Goal: Transaction & Acquisition: Book appointment/travel/reservation

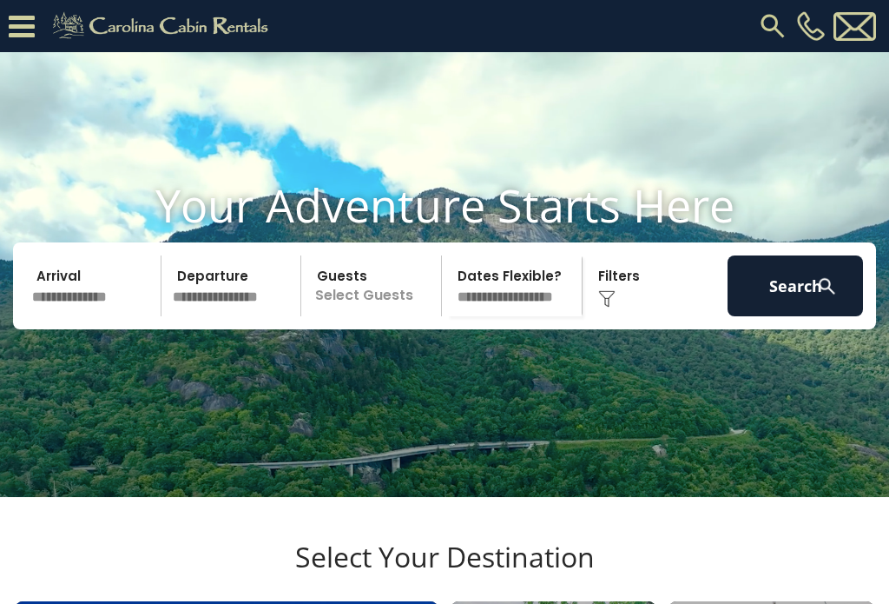
click at [56, 255] on input "text" at bounding box center [93, 285] width 135 height 61
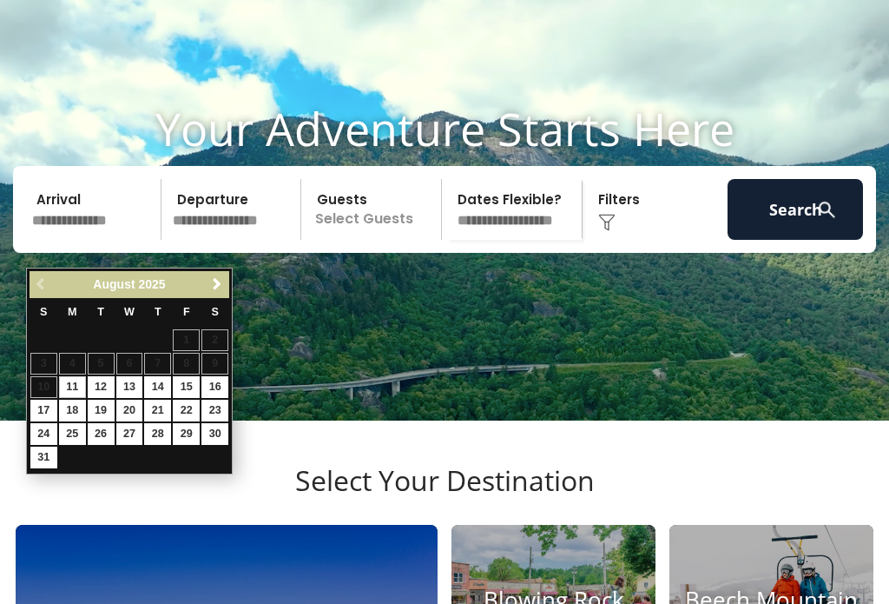
scroll to position [76, 0]
click at [221, 287] on span "Next" at bounding box center [217, 284] width 14 height 14
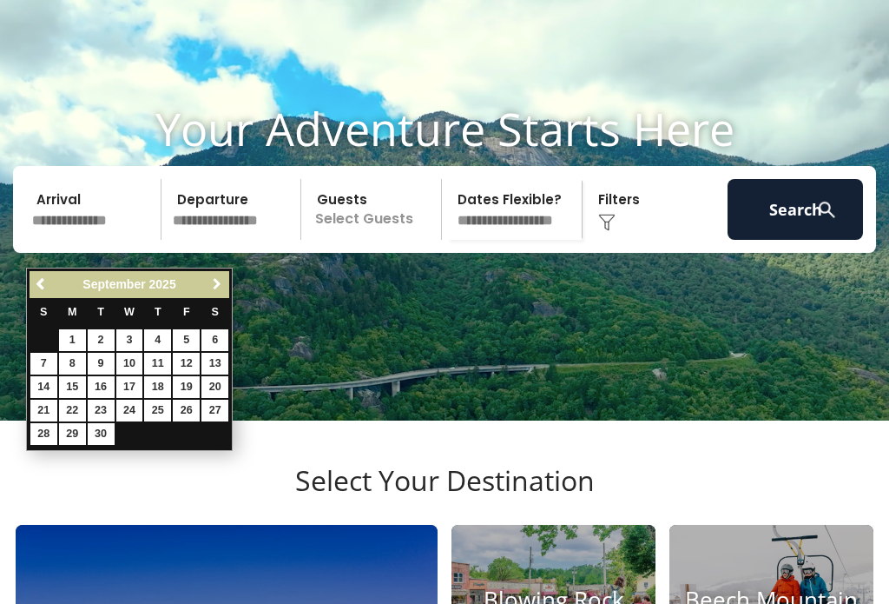
click at [220, 278] on span "Next" at bounding box center [217, 284] width 14 height 14
click at [195, 341] on link "3" at bounding box center [186, 340] width 27 height 22
type input "*******"
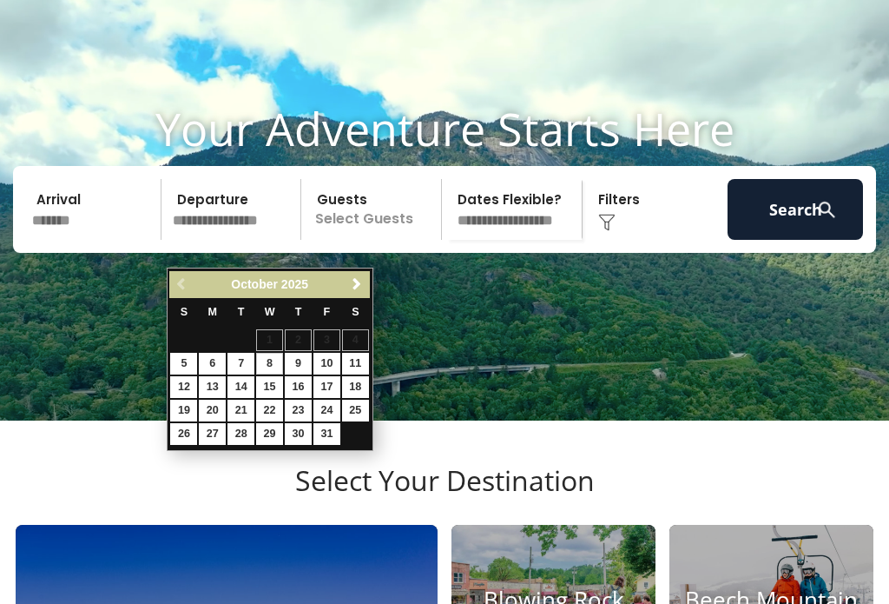
click at [274, 367] on link "8" at bounding box center [269, 364] width 27 height 22
type input "*******"
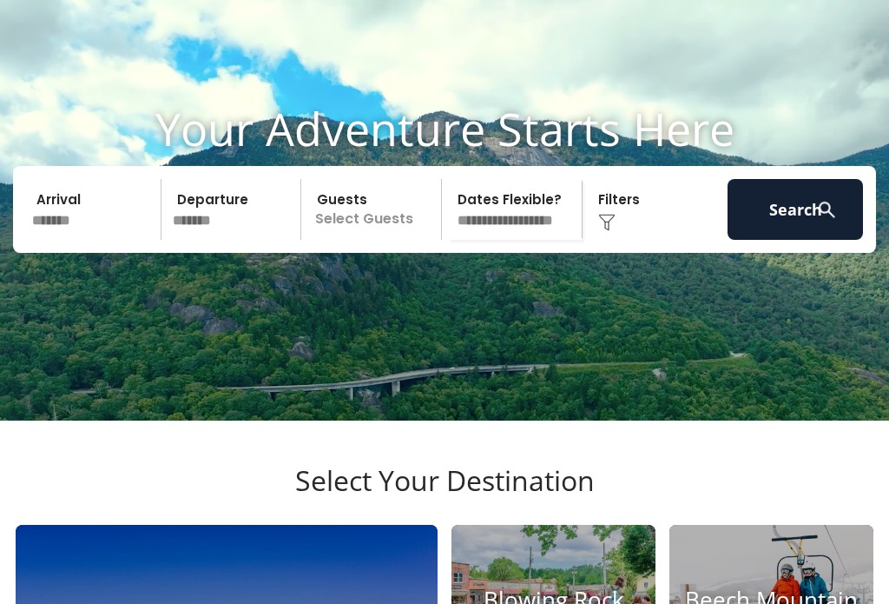
click at [604, 231] on img at bounding box center [606, 222] width 17 height 17
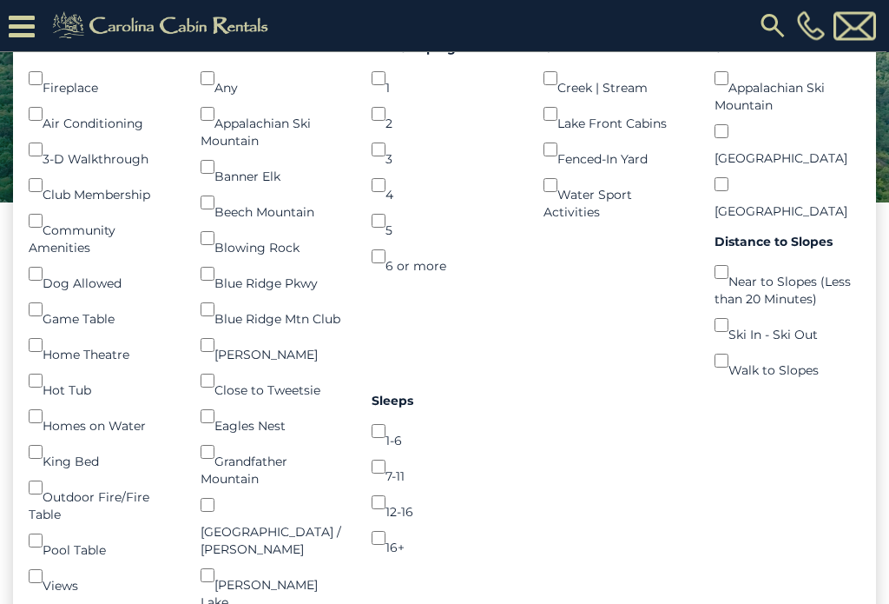
scroll to position [331, 0]
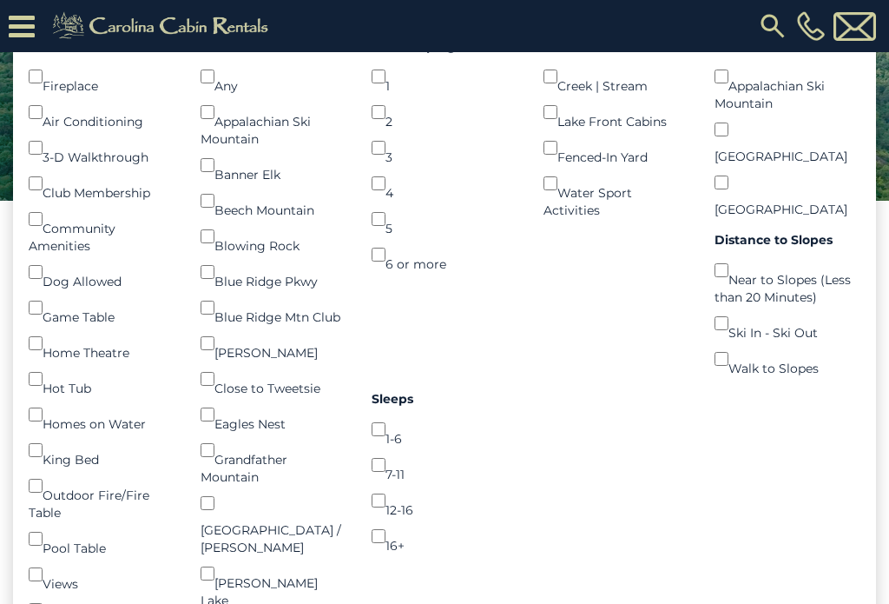
click at [227, 254] on div "Blowing Rock ()" at bounding box center [274, 237] width 146 height 36
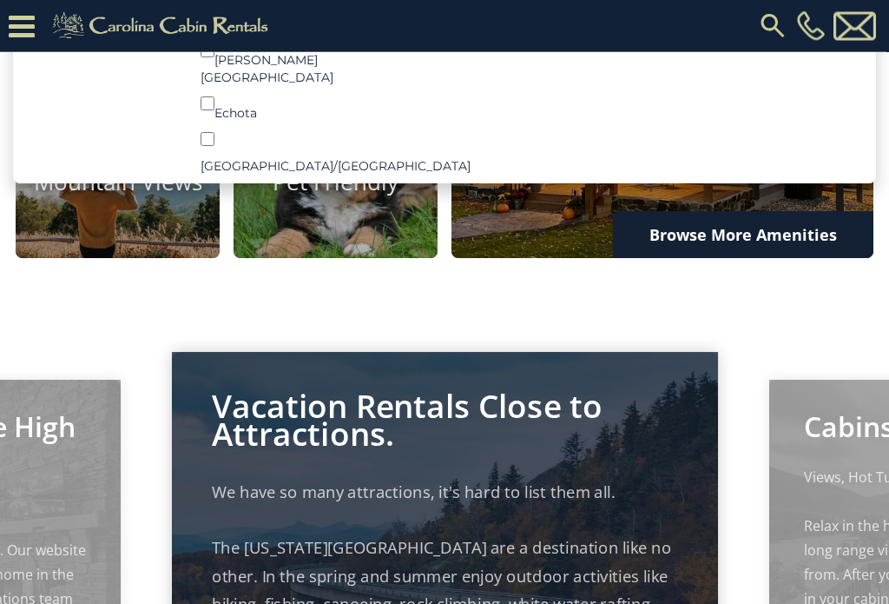
scroll to position [1157, 0]
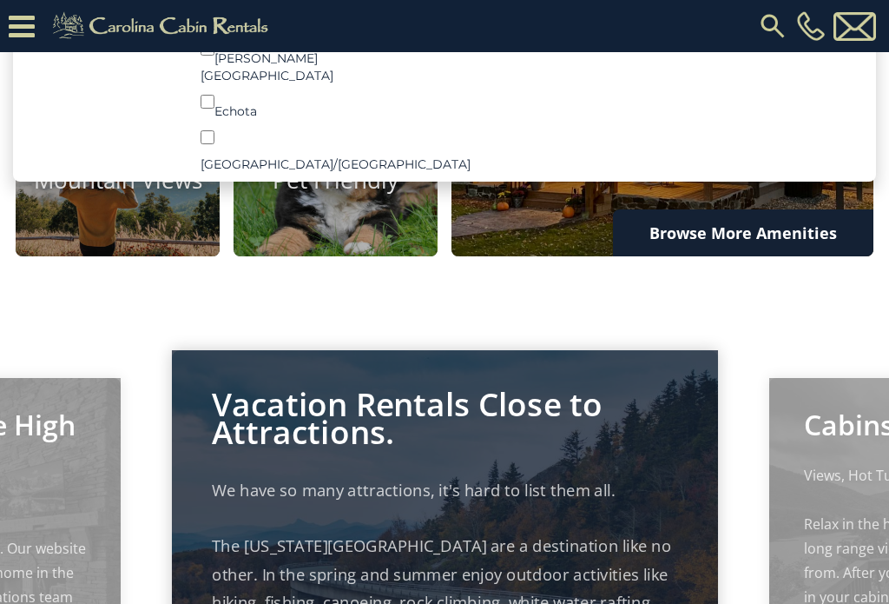
click at [362, 256] on img at bounding box center [336, 180] width 204 height 151
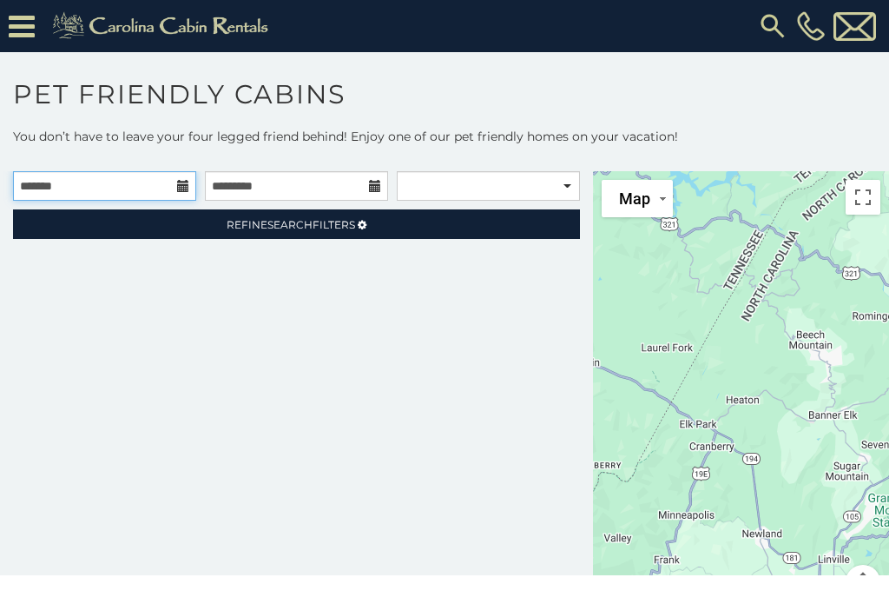
click at [40, 189] on input "text" at bounding box center [104, 186] width 183 height 30
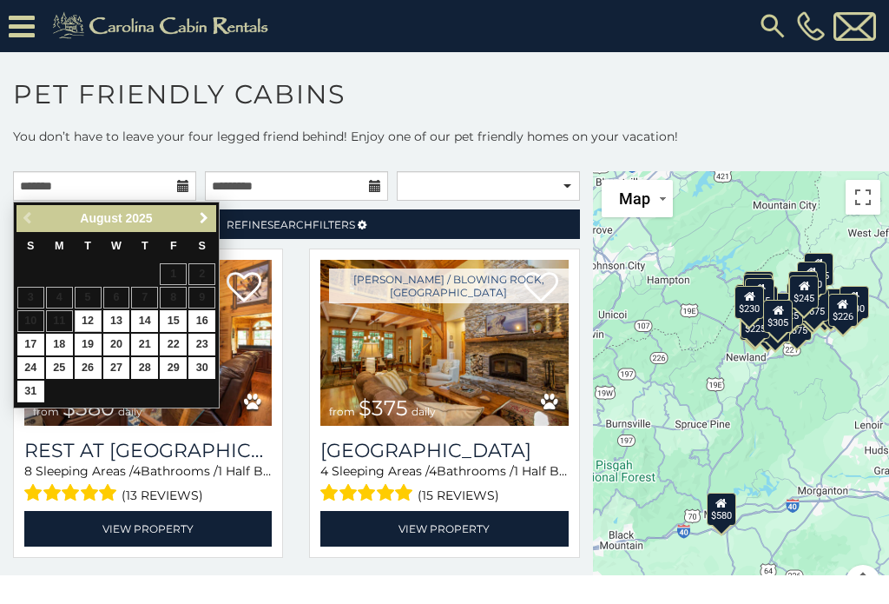
click at [472, 130] on p "You don’t have to leave your four legged friend behind! Enjoy one of our pet fr…" at bounding box center [444, 145] width 889 height 35
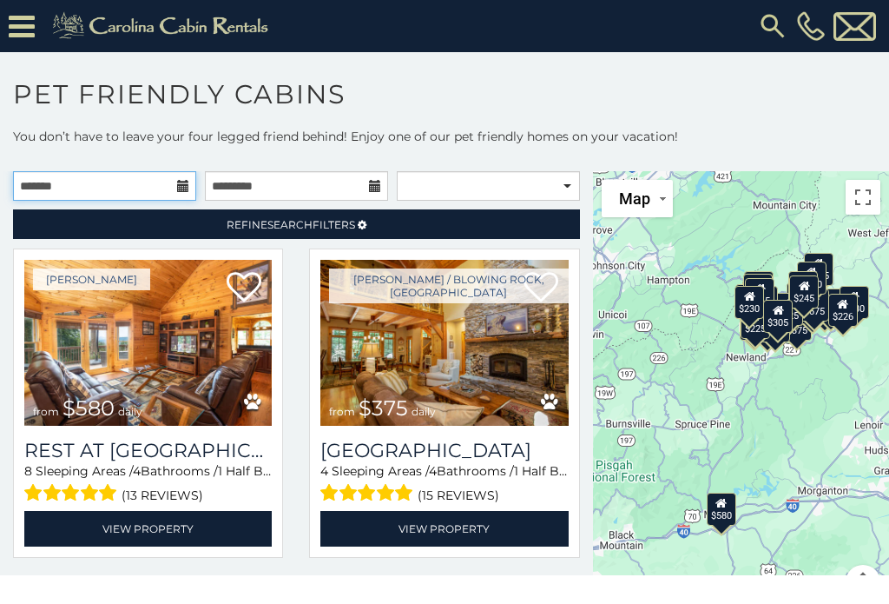
click at [190, 193] on input "text" at bounding box center [104, 186] width 183 height 30
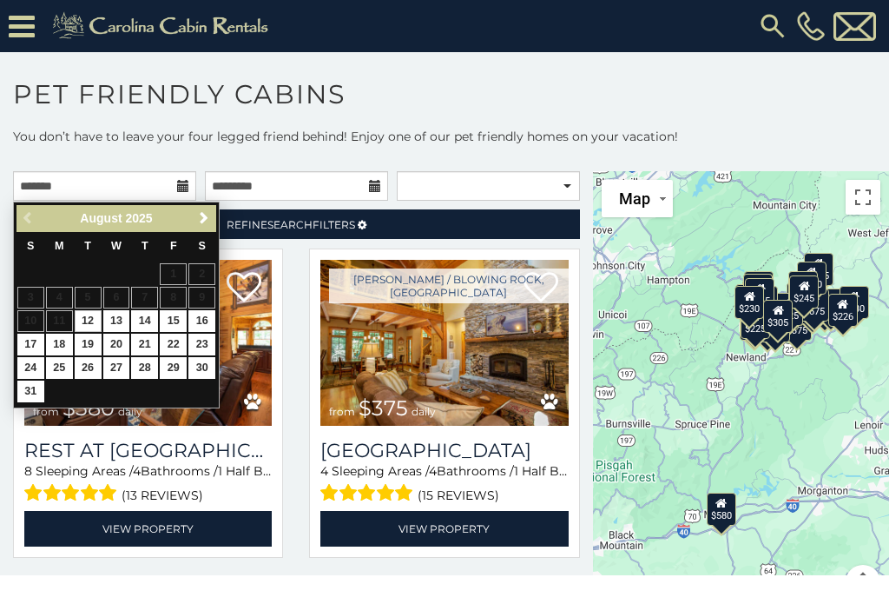
click at [201, 225] on span "Next" at bounding box center [204, 218] width 14 height 14
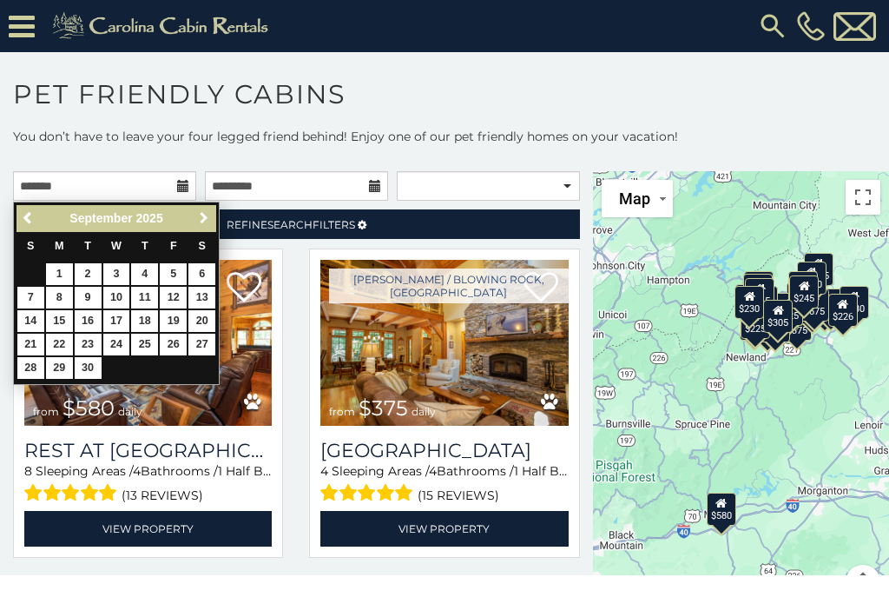
click at [208, 219] on span "Next" at bounding box center [204, 218] width 14 height 14
click at [179, 276] on link "3" at bounding box center [173, 274] width 27 height 22
type input "**********"
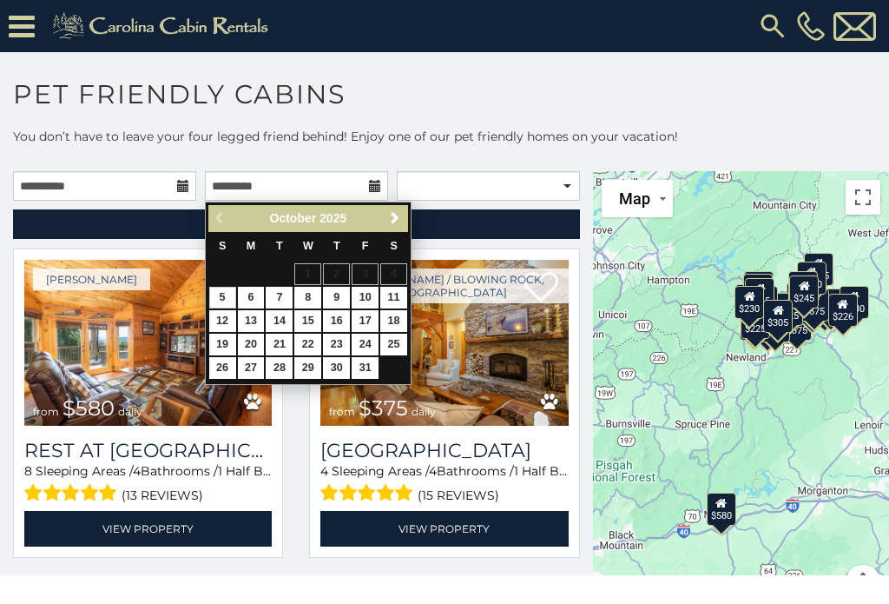
click at [317, 296] on link "8" at bounding box center [307, 298] width 27 height 22
type input "**********"
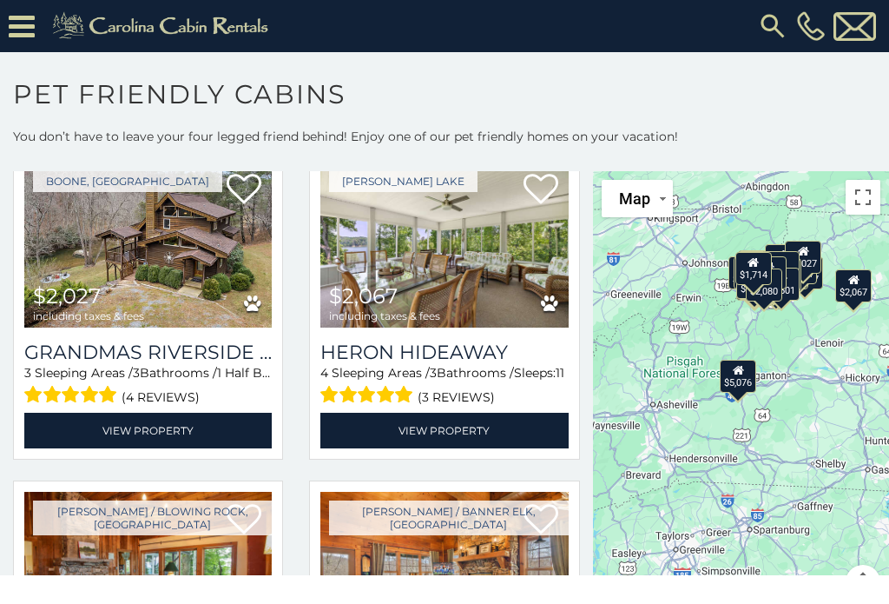
scroll to position [3400, 0]
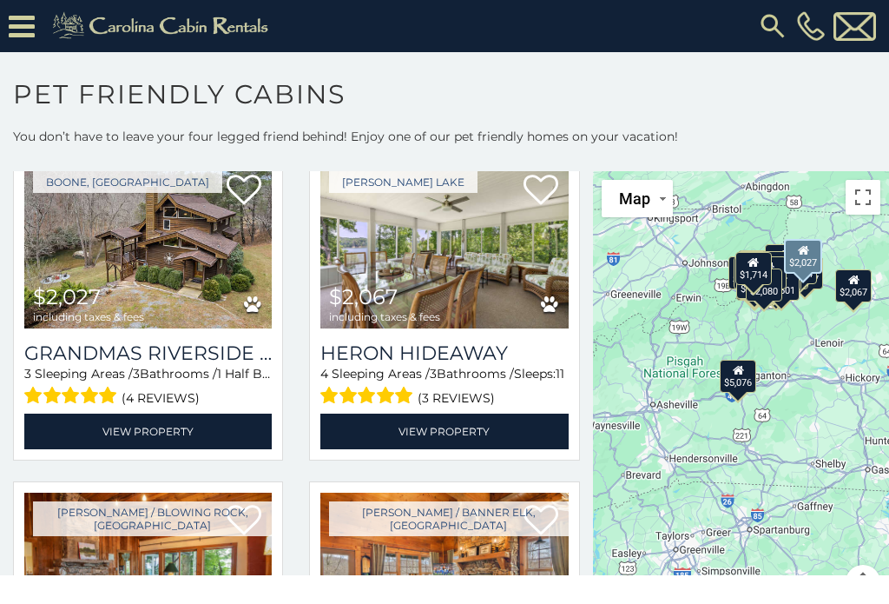
click at [58, 274] on img at bounding box center [148, 245] width 248 height 166
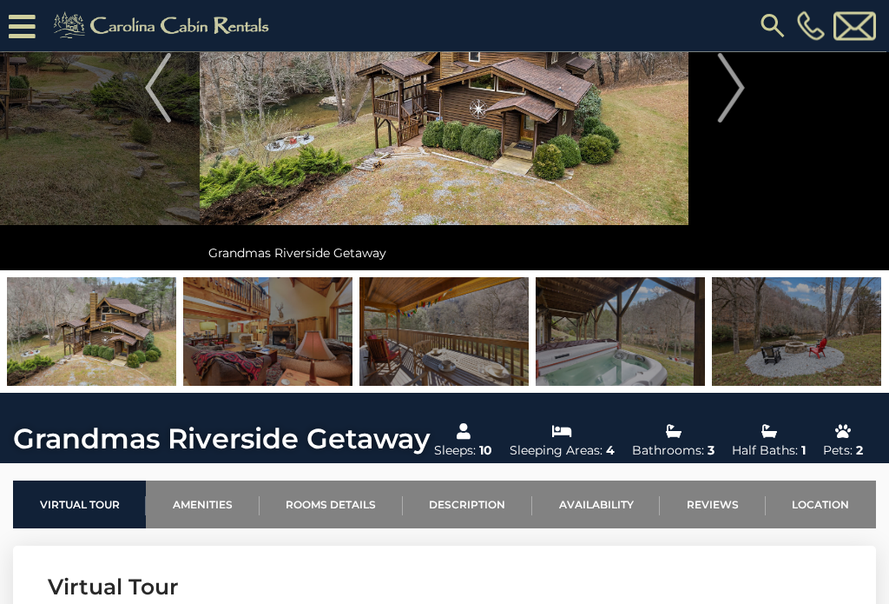
scroll to position [182, 0]
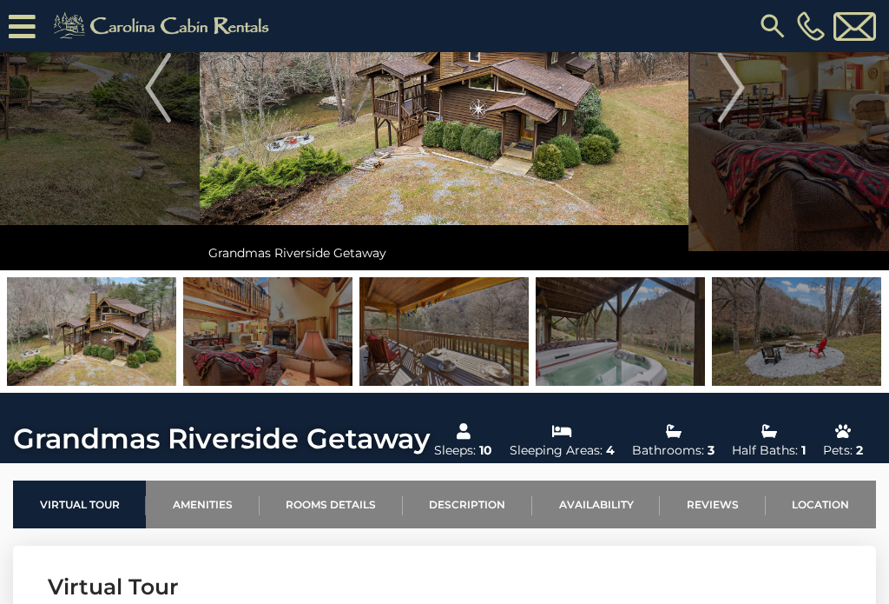
click at [344, 312] on img at bounding box center [267, 331] width 169 height 109
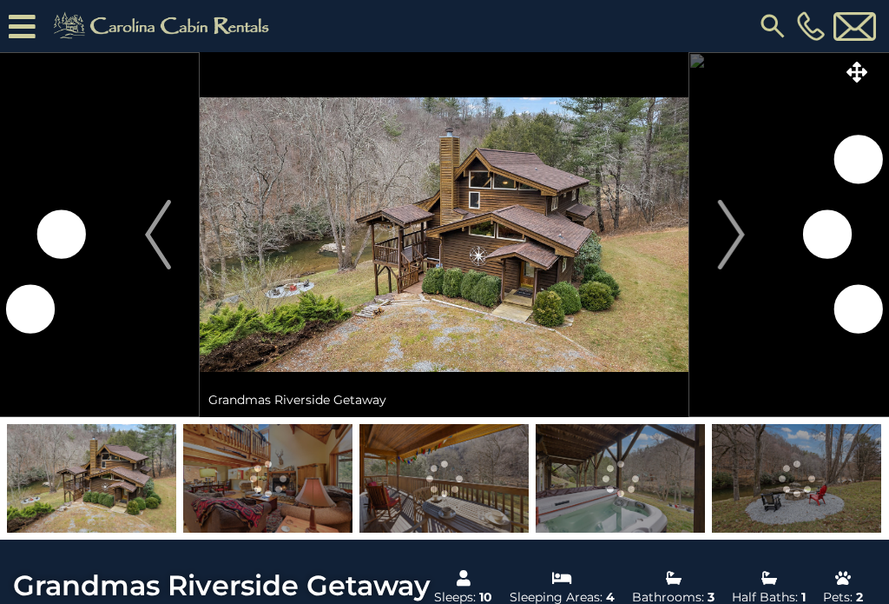
click at [741, 226] on img "Next" at bounding box center [731, 234] width 26 height 69
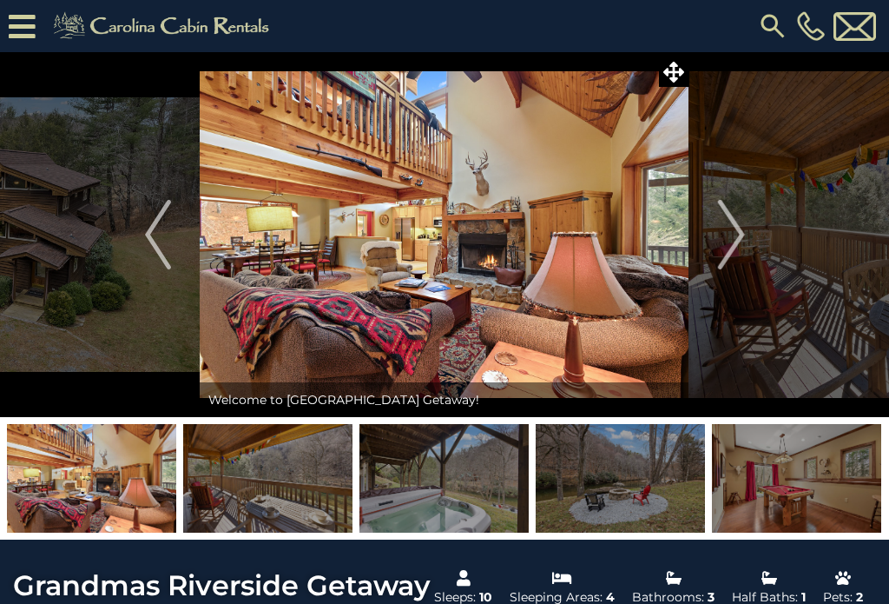
click at [749, 234] on button "Next" at bounding box center [732, 234] width 84 height 365
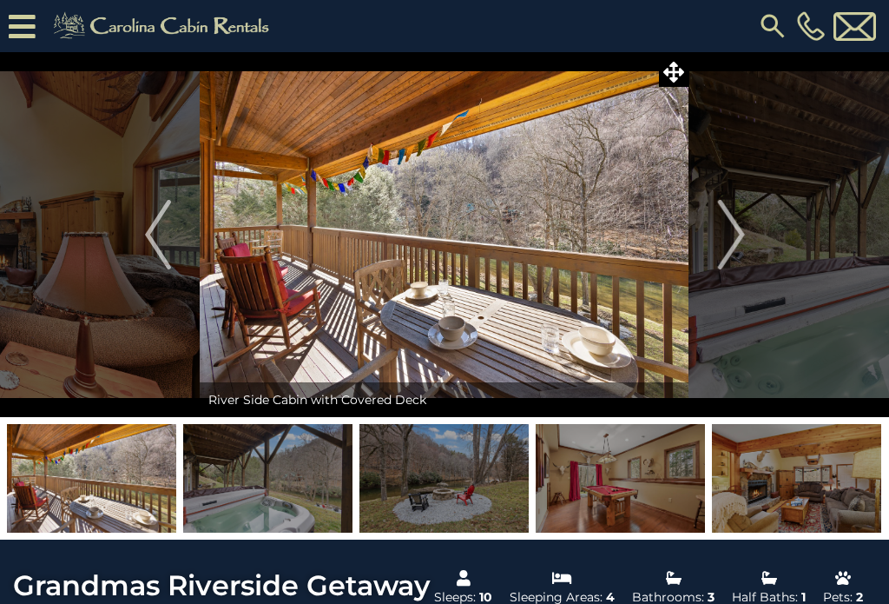
click at [731, 236] on img "Next" at bounding box center [731, 234] width 26 height 69
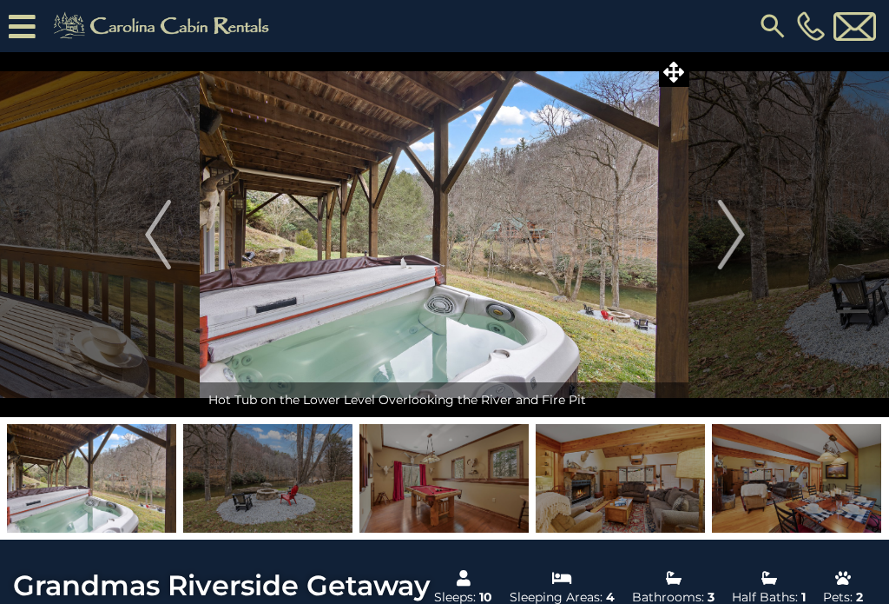
click at [741, 242] on img "Next" at bounding box center [731, 234] width 26 height 69
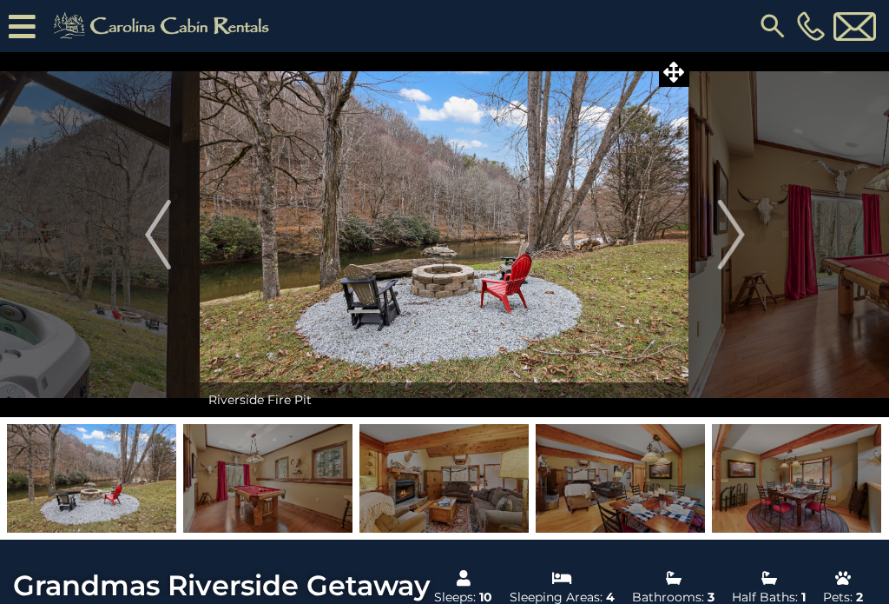
click at [753, 237] on button "Next" at bounding box center [732, 234] width 84 height 365
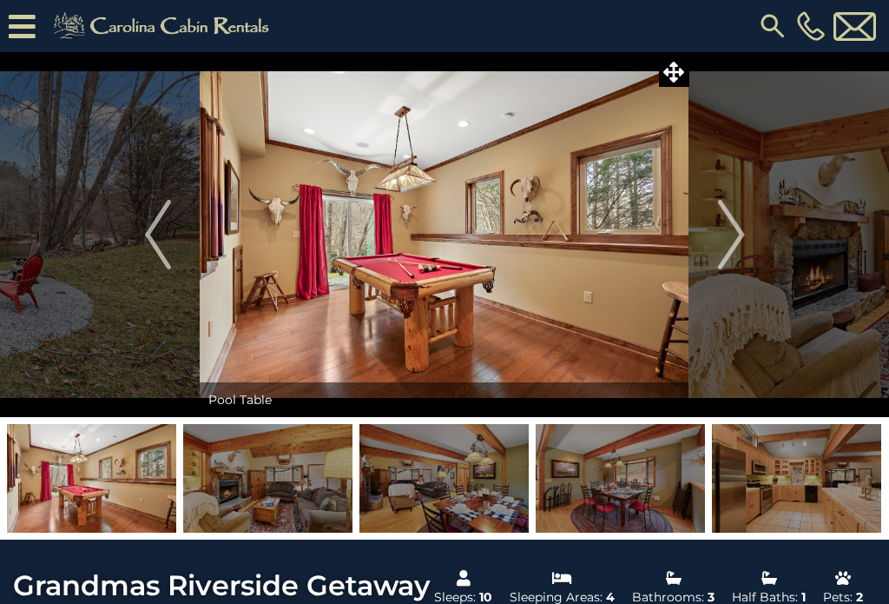
click at [747, 229] on button "Next" at bounding box center [732, 234] width 84 height 365
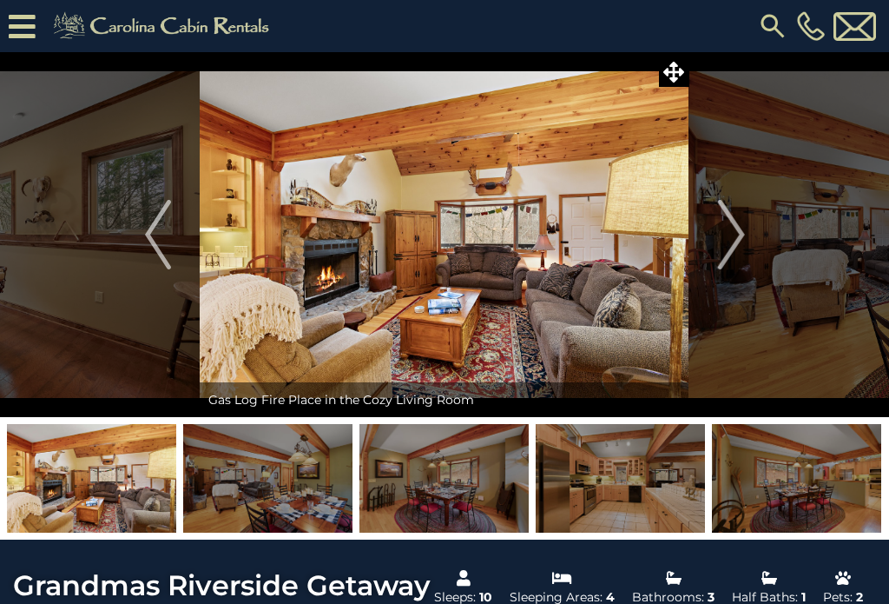
click at [750, 226] on button "Next" at bounding box center [732, 234] width 84 height 365
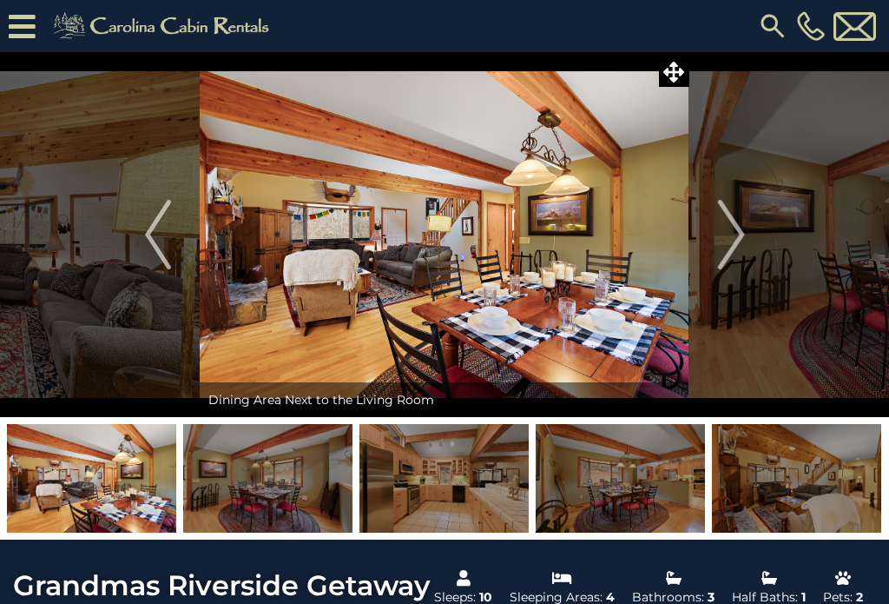
click at [741, 242] on img "Next" at bounding box center [731, 234] width 26 height 69
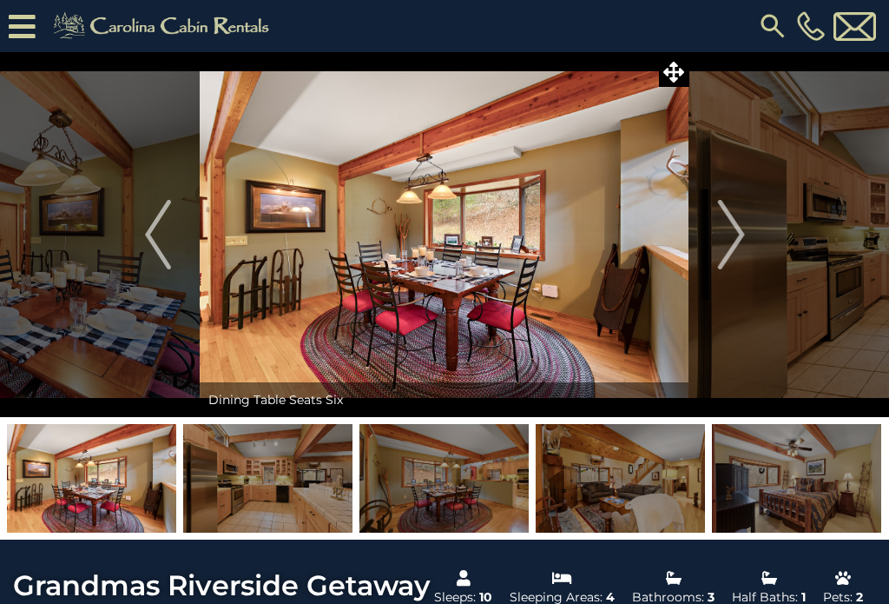
click at [748, 240] on button "Next" at bounding box center [732, 234] width 84 height 365
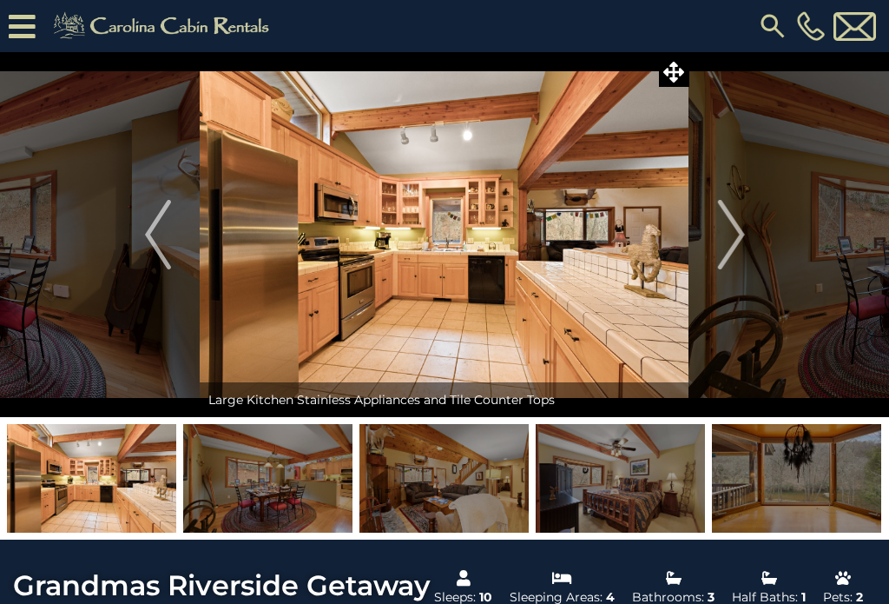
click at [748, 234] on button "Next" at bounding box center [732, 234] width 84 height 365
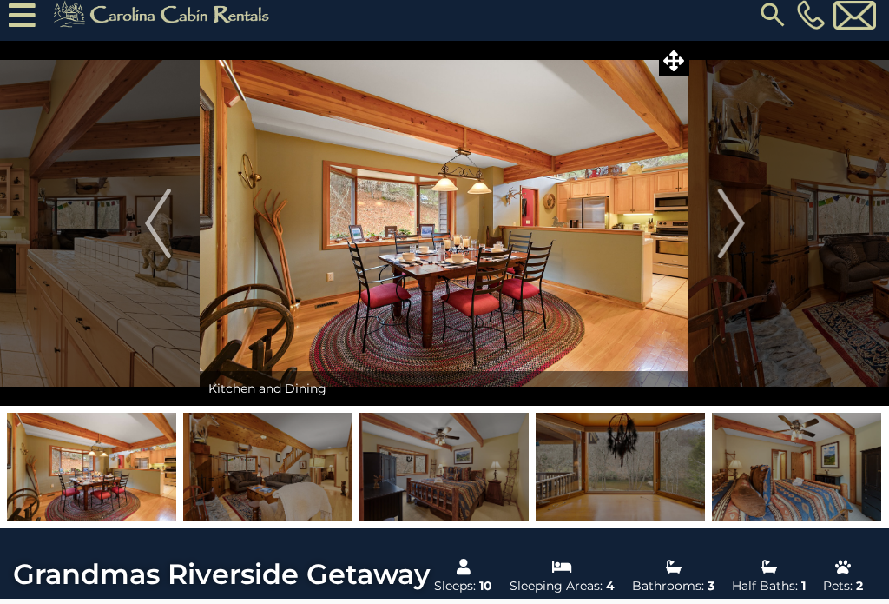
scroll to position [10, 0]
